Goal: Information Seeking & Learning: Learn about a topic

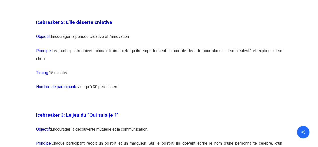
scroll to position [528, 0]
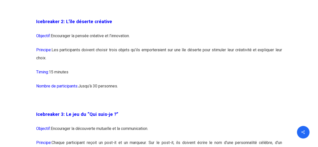
drag, startPoint x: 53, startPoint y: 59, endPoint x: 54, endPoint y: 63, distance: 4.1
click at [54, 63] on p "Principe: Les participants doivent choisir trois objets qu’ils emporteraient su…" at bounding box center [159, 57] width 246 height 22
copy p "Les participants doivent choisir trois objets qu’ils emporteraient sur une île …"
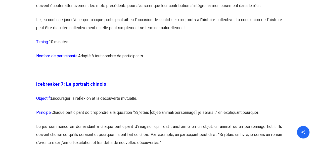
scroll to position [1231, 0]
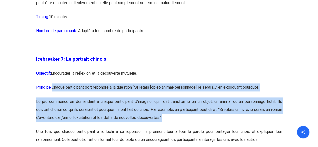
drag, startPoint x: 54, startPoint y: 105, endPoint x: 180, endPoint y: 133, distance: 130.0
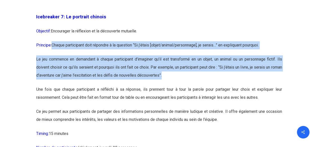
scroll to position [1282, 0]
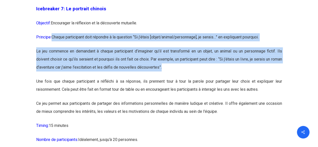
click at [117, 100] on p "Une fois que chaque participant a réfléchi à sa réponse, ils prennent tour à to…" at bounding box center [159, 88] width 246 height 22
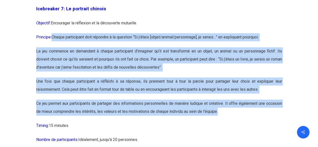
drag, startPoint x: 54, startPoint y: 56, endPoint x: 226, endPoint y: 126, distance: 185.9
copy div "Chaque participant doit répondre à la question “Si j’étais [objet/animal/person…"
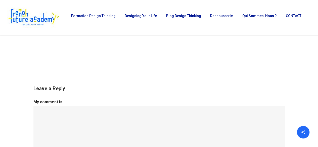
scroll to position [5177, 0]
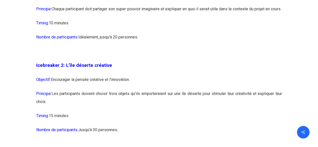
scroll to position [452, 0]
